Goal: Information Seeking & Learning: Learn about a topic

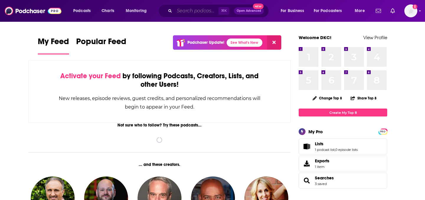
click at [181, 11] on input "Search podcasts, credits, & more..." at bounding box center [196, 10] width 44 height 9
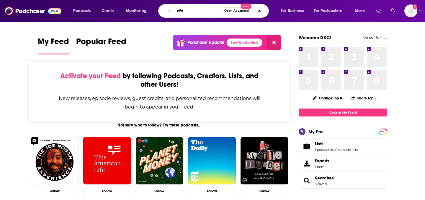
type input "cfo"
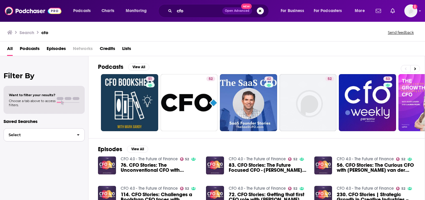
click at [66, 131] on button "Select" at bounding box center [44, 135] width 81 height 13
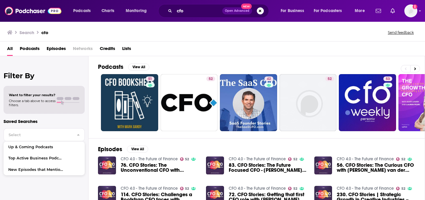
click at [213, 38] on div "Search cfo Send feedback" at bounding box center [212, 31] width 425 height 20
click at [38, 102] on span "Choose a tab above to access filters." at bounding box center [32, 103] width 47 height 8
click at [31, 50] on span "Podcasts" at bounding box center [30, 50] width 20 height 12
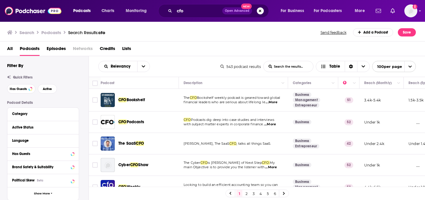
click at [261, 9] on button "Search podcasts, credits, & more..." at bounding box center [260, 10] width 7 height 7
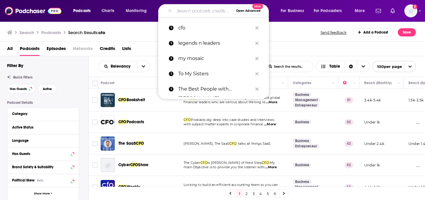
click at [249, 12] on span "Open Advanced" at bounding box center [248, 10] width 24 height 3
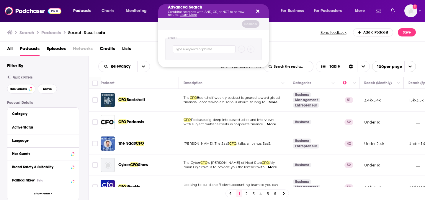
click at [199, 32] on div "Group 1" at bounding box center [213, 48] width 111 height 37
click at [199, 48] on input "Search podcasts, credits, & more..." at bounding box center [203, 49] width 63 height 8
type input "cfo"
click at [252, 48] on icon "Search podcasts, credits, & more..." at bounding box center [250, 49] width 3 height 4
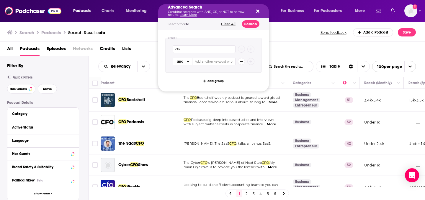
click at [228, 26] on button "Clear All" at bounding box center [228, 24] width 18 height 4
click at [258, 10] on icon "Search podcasts, credits, & more..." at bounding box center [257, 11] width 3 height 3
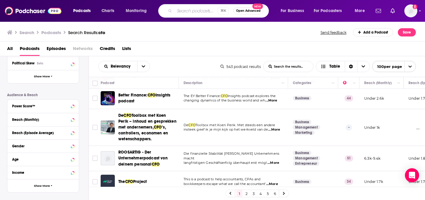
scroll to position [157, 0]
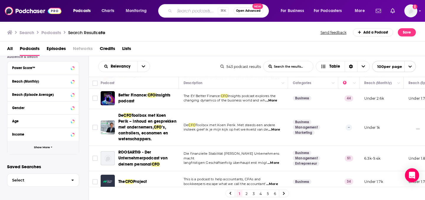
click at [44, 151] on button "Show More" at bounding box center [42, 147] width 71 height 13
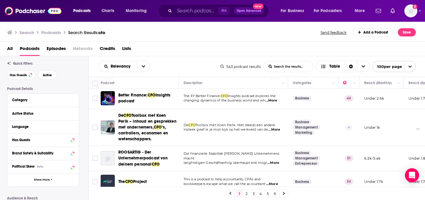
scroll to position [14, 0]
click at [47, 141] on div "Has Guests" at bounding box center [35, 141] width 47 height 4
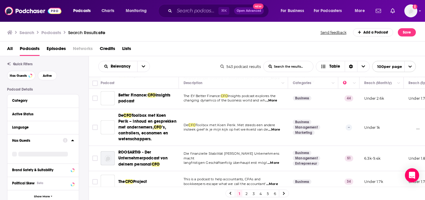
click at [73, 143] on icon at bounding box center [72, 140] width 3 height 5
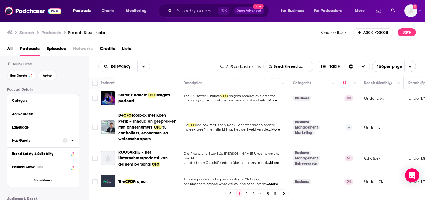
click at [67, 142] on icon at bounding box center [65, 141] width 5 height 5
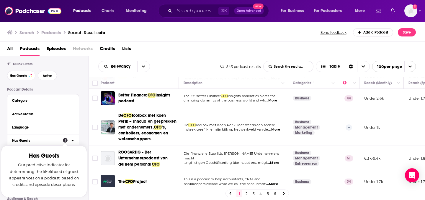
click at [49, 144] on button "Has Guests" at bounding box center [37, 140] width 51 height 7
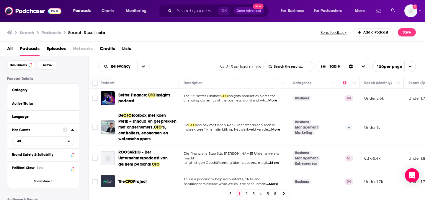
scroll to position [25, 0]
click at [56, 144] on span "All" at bounding box center [39, 141] width 55 height 8
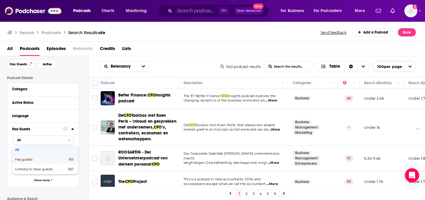
click at [43, 162] on div "Has guests 193" at bounding box center [45, 160] width 66 height 10
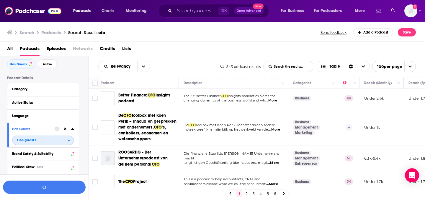
scroll to position [40, 0]
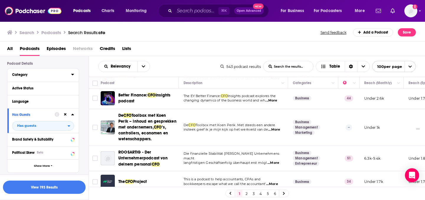
click at [32, 74] on div "Category" at bounding box center [39, 75] width 55 height 4
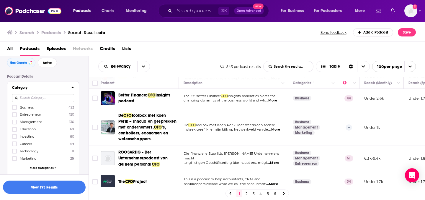
scroll to position [27, 0]
click at [138, 62] on button "open menu" at bounding box center [143, 66] width 12 height 11
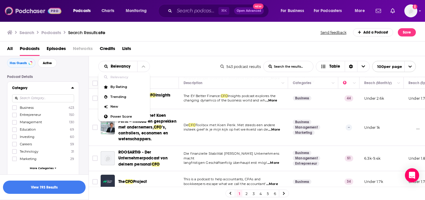
click at [30, 10] on img at bounding box center [33, 10] width 57 height 11
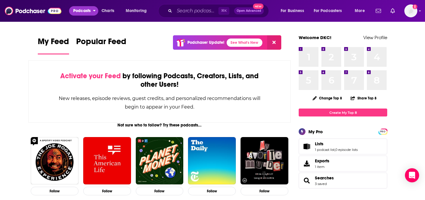
click at [94, 11] on icon "open menu" at bounding box center [94, 10] width 3 height 4
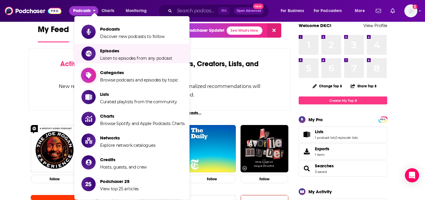
scroll to position [18, 0]
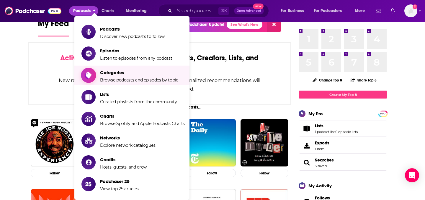
click at [118, 73] on span "Categories" at bounding box center [139, 73] width 78 height 6
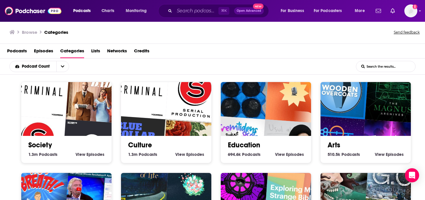
click at [142, 50] on span "Credits" at bounding box center [141, 52] width 15 height 12
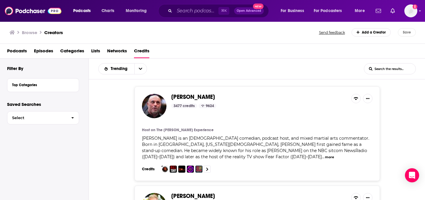
click at [38, 81] on button "Top Categories" at bounding box center [43, 84] width 62 height 7
click at [76, 86] on div "Top Categories" at bounding box center [42, 85] width 71 height 13
click at [73, 86] on icon at bounding box center [72, 84] width 3 height 1
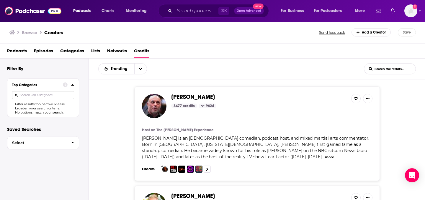
click at [51, 95] on input at bounding box center [43, 95] width 62 height 8
type input "c"
click at [53, 167] on div "Filter By Top Categories Filter results too narrow. Please broaden your search …" at bounding box center [44, 149] width 88 height 180
click at [45, 143] on span "Select" at bounding box center [36, 143] width 59 height 4
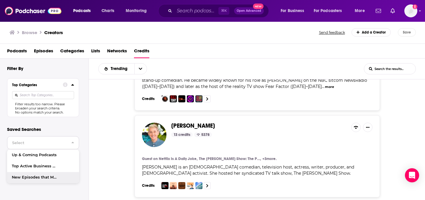
scroll to position [71, 0]
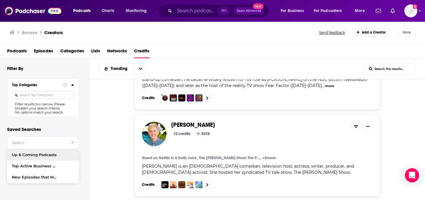
click at [45, 97] on input at bounding box center [43, 95] width 62 height 8
type input "cfo"
click at [73, 50] on span "Categories" at bounding box center [72, 52] width 24 height 12
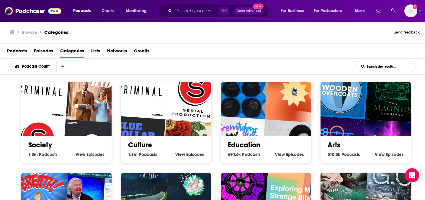
click at [379, 66] on input "List Search Input" at bounding box center [385, 66] width 59 height 11
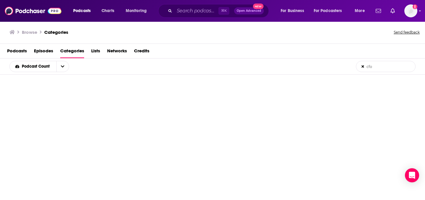
type input "cfo"
click at [364, 67] on input "cfo" at bounding box center [385, 66] width 59 height 11
click at [361, 67] on icon at bounding box center [362, 67] width 2 height 4
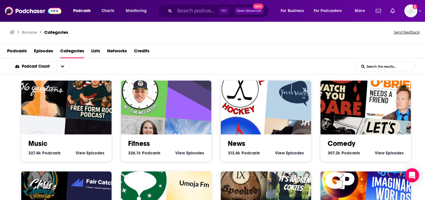
scroll to position [280, 0]
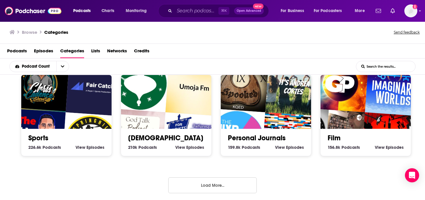
click at [207, 186] on button "Load More..." at bounding box center [212, 186] width 88 height 16
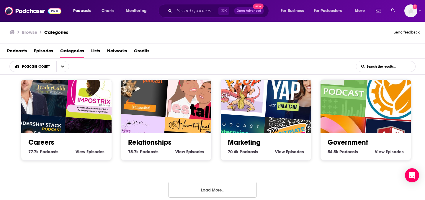
scroll to position [643, 0]
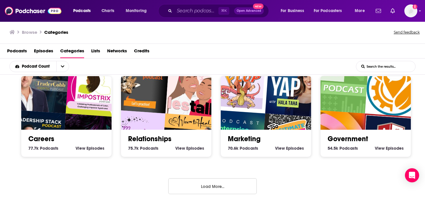
click at [201, 189] on button "Load More..." at bounding box center [212, 187] width 88 height 16
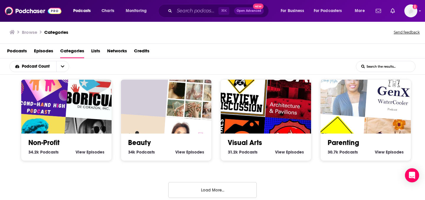
scroll to position [1003, 0]
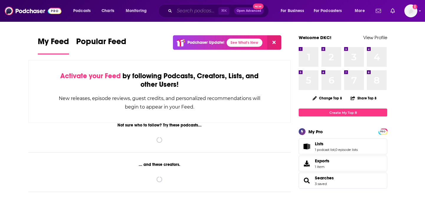
click at [184, 13] on input "Search podcasts, credits, & more..." at bounding box center [196, 10] width 44 height 9
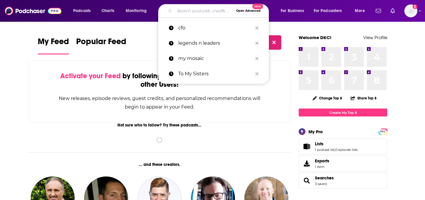
paste input "Andrew Russakoff"
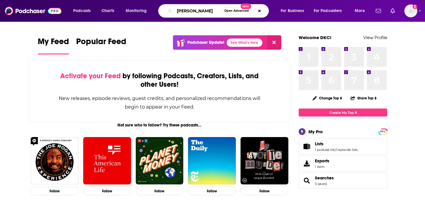
type input "Andrew Russakoff"
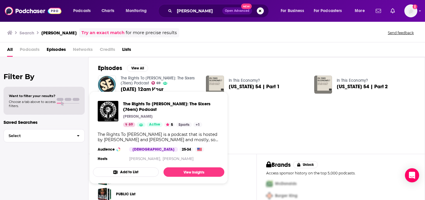
click at [142, 79] on link "The Rights To Ricky Sanchez: The Sixers (76ers) Podcast" at bounding box center [158, 81] width 74 height 10
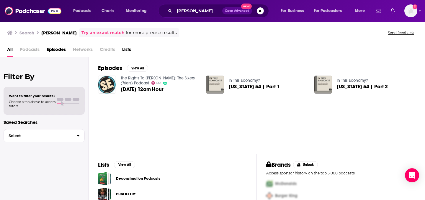
scroll to position [1, 0]
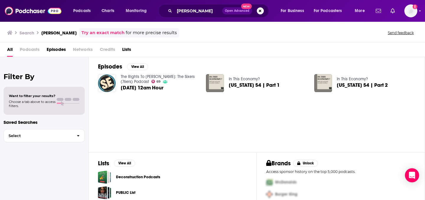
click at [9, 50] on span "All" at bounding box center [10, 51] width 6 height 12
click at [156, 33] on span "for more precise results" at bounding box center [151, 32] width 51 height 7
click at [116, 33] on link "Try an exact match" at bounding box center [102, 32] width 43 height 7
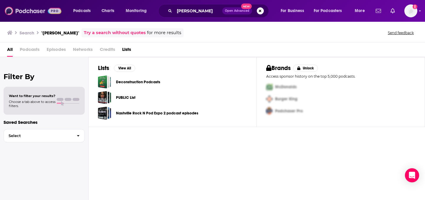
click at [30, 11] on img at bounding box center [33, 10] width 57 height 11
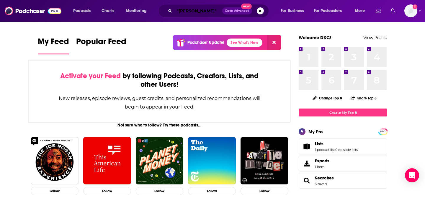
click at [187, 9] on input ""Andrew Russakoff"" at bounding box center [198, 10] width 48 height 9
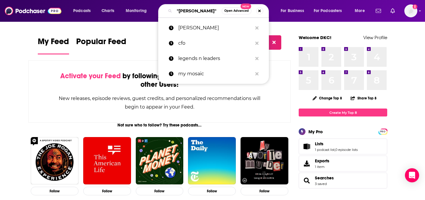
click at [187, 9] on input ""Andrew Russakoff"" at bounding box center [197, 10] width 47 height 9
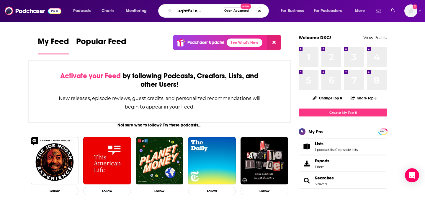
scroll to position [0, 20]
type input "the thoughtful entrepreneur"
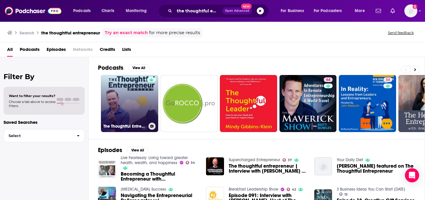
click at [117, 96] on link "The Thoughtful Entrepreneur" at bounding box center [129, 103] width 57 height 57
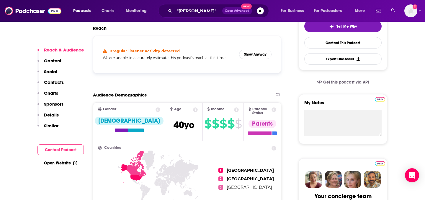
scroll to position [149, 0]
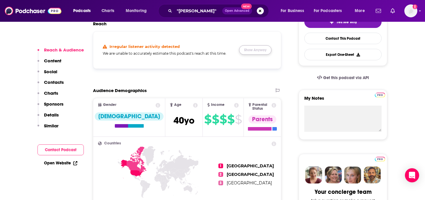
click at [265, 54] on button "Show Anyway" at bounding box center [255, 49] width 32 height 9
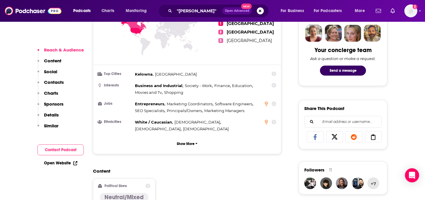
scroll to position [292, 0]
click at [34, 12] on img at bounding box center [33, 10] width 57 height 11
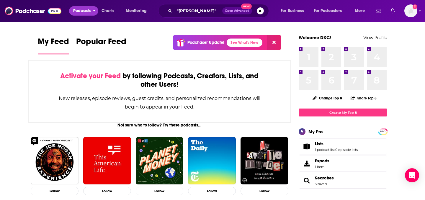
click at [92, 11] on button "Podcasts" at bounding box center [83, 10] width 29 height 9
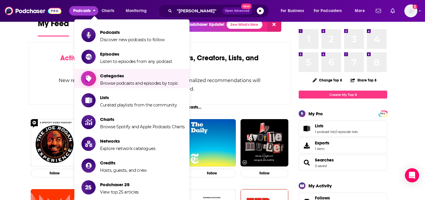
scroll to position [22, 0]
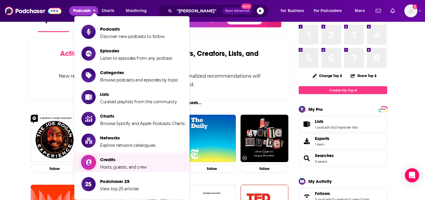
click at [118, 165] on span "Hosts, guests, and crew" at bounding box center [123, 167] width 47 height 5
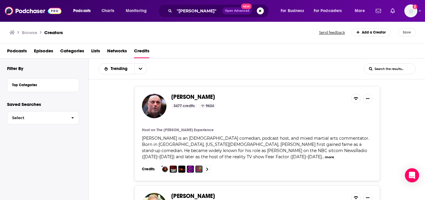
click at [390, 67] on input "List Search Input" at bounding box center [389, 69] width 51 height 11
paste input "Andrew Russakoff"
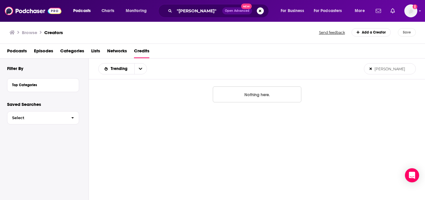
type input "Andrew Russakoff"
click at [372, 68] on icon at bounding box center [370, 69] width 3 height 3
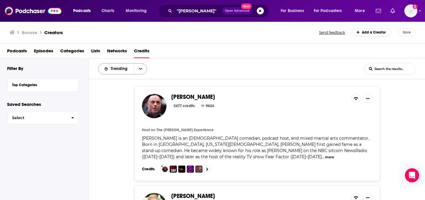
click at [137, 67] on button "open menu" at bounding box center [140, 69] width 12 height 11
click at [118, 137] on div "Joe Rogan 3477 credits 9624 Host on The Joe Rogan Experience Joe Rogan is an Am…" at bounding box center [257, 142] width 336 height 124
click at [116, 129] on div "Joe Rogan 3477 credits 9624 Host on The Joe Rogan Experience Joe Rogan is an Am…" at bounding box center [257, 142] width 336 height 124
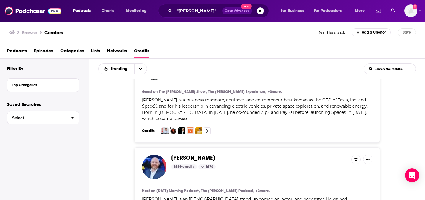
scroll to position [2068, 0]
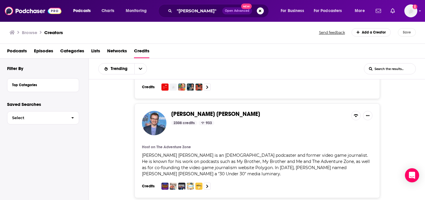
scroll to position [2586, 0]
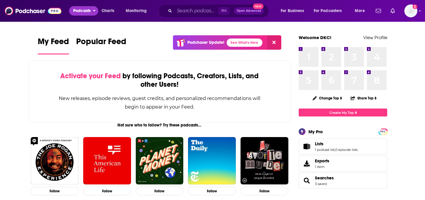
click at [95, 11] on icon "open menu" at bounding box center [94, 10] width 2 height 1
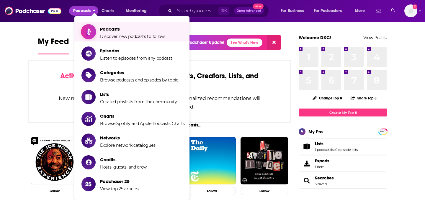
click at [121, 34] on span "Discover new podcasts to follow" at bounding box center [132, 36] width 65 height 5
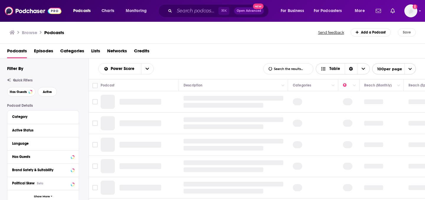
click at [351, 70] on icon "Sort Direction" at bounding box center [351, 69] width 4 height 4
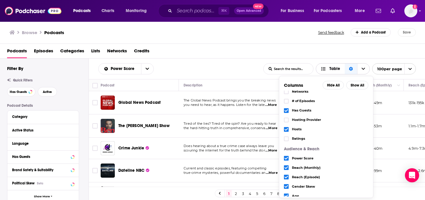
scroll to position [87, 0]
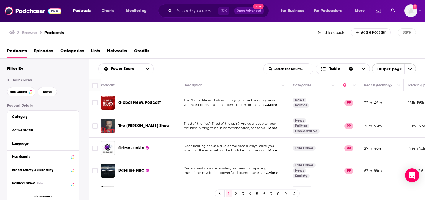
click at [190, 40] on div "Browse Podcasts Send feedback Add a Podcast Save" at bounding box center [212, 32] width 425 height 23
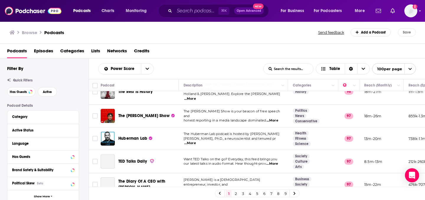
scroll to position [203, 0]
